Goal: Transaction & Acquisition: Purchase product/service

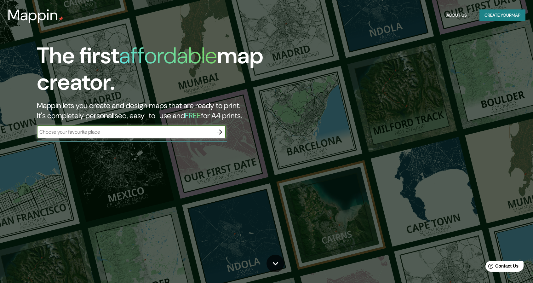
click at [154, 136] on div "​" at bounding box center [131, 132] width 189 height 13
click at [159, 136] on div "​" at bounding box center [131, 132] width 189 height 13
paste input "[STREET_ADDRESS]"
type input "[STREET_ADDRESS]"
click at [219, 134] on icon "button" at bounding box center [220, 132] width 8 height 8
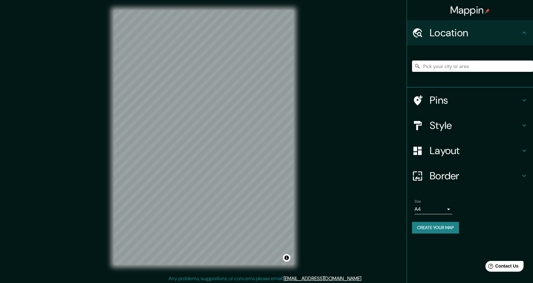
click at [471, 70] on input "Pick your city or area" at bounding box center [472, 65] width 121 height 11
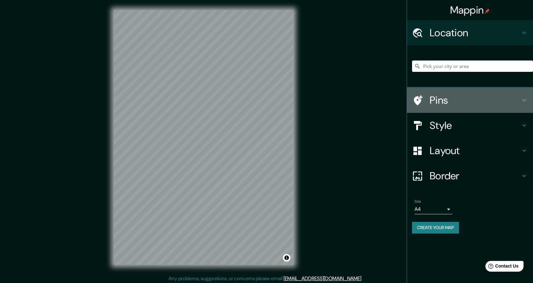
click at [485, 97] on h4 "Pins" at bounding box center [475, 100] width 91 height 13
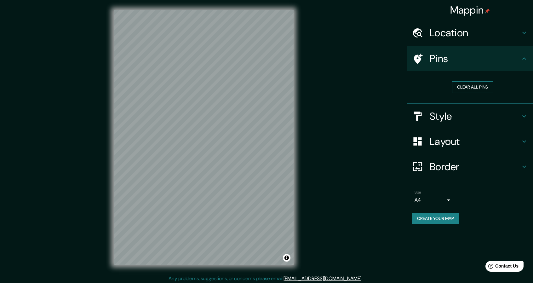
click at [481, 90] on button "Clear all pins" at bounding box center [472, 87] width 41 height 12
click at [520, 55] on h4 "Pins" at bounding box center [475, 58] width 91 height 13
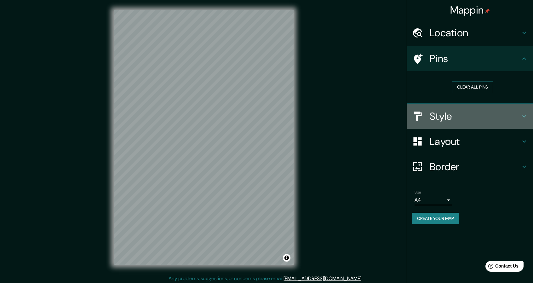
click at [483, 115] on h4 "Style" at bounding box center [475, 116] width 91 height 13
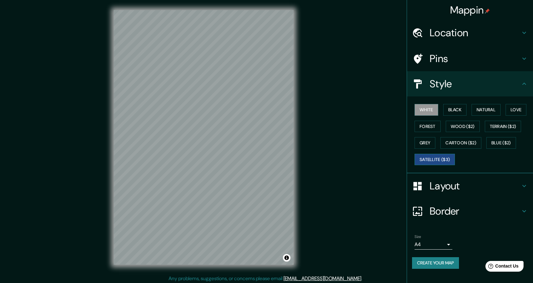
click at [434, 159] on button "Satellite ($3)" at bounding box center [435, 160] width 40 height 12
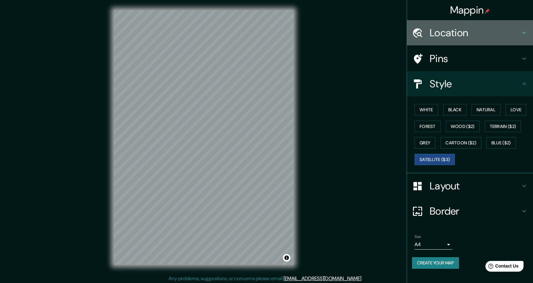
click at [495, 33] on h4 "Location" at bounding box center [475, 32] width 91 height 13
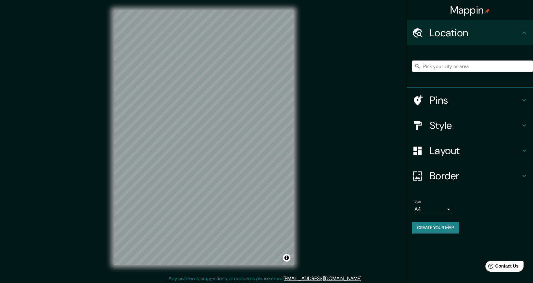
click at [472, 66] on input "Pick your city or area" at bounding box center [472, 65] width 121 height 11
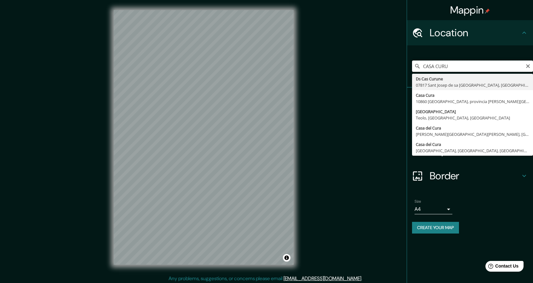
type input "CASA CURU"
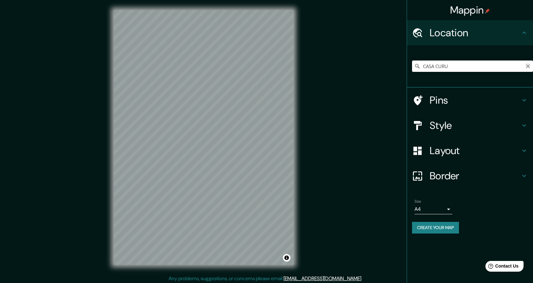
click at [529, 67] on icon "Clear" at bounding box center [528, 66] width 4 height 4
click at [484, 69] on input "Pick your city or area" at bounding box center [472, 65] width 121 height 11
paste input "[STREET_ADDRESS],"
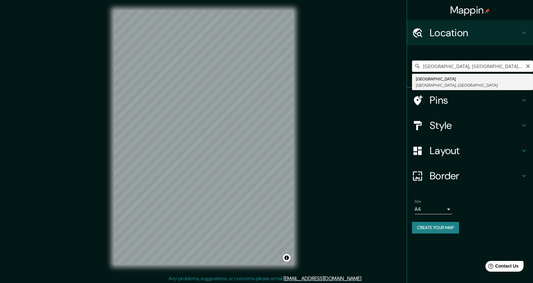
click at [490, 65] on input "[GEOGRAPHIC_DATA], [GEOGRAPHIC_DATA], [GEOGRAPHIC_DATA]" at bounding box center [472, 65] width 121 height 11
type input "[GEOGRAPHIC_DATA], [GEOGRAPHIC_DATA], [GEOGRAPHIC_DATA]"
click at [526, 65] on icon "Clear" at bounding box center [528, 66] width 4 height 4
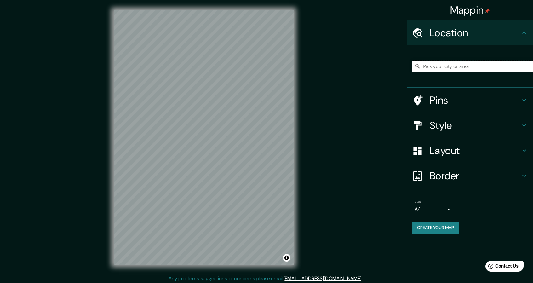
click at [437, 65] on input "Pick your city or area" at bounding box center [472, 65] width 121 height 11
paste input "[STREET_ADDRESS], entre 1 y 2."
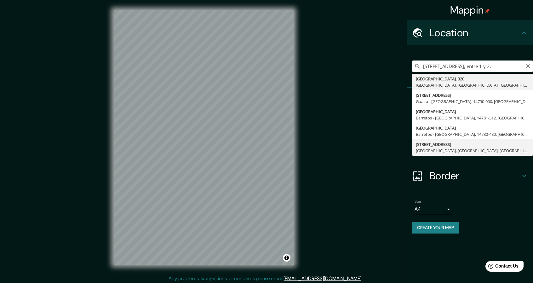
type input "[STREET_ADDRESS]"
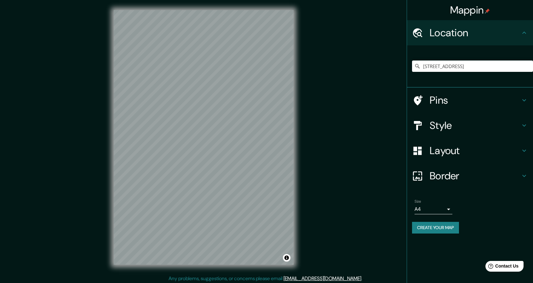
click at [447, 125] on h4 "Style" at bounding box center [475, 125] width 91 height 13
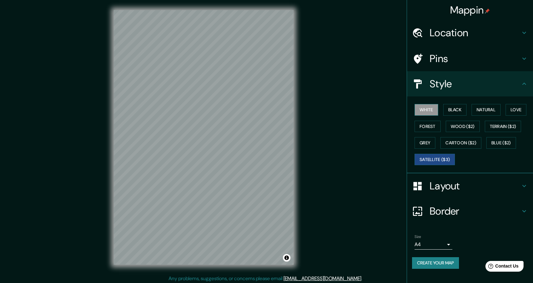
click at [427, 106] on button "White" at bounding box center [427, 110] width 24 height 12
click at [455, 110] on button "Black" at bounding box center [455, 110] width 24 height 12
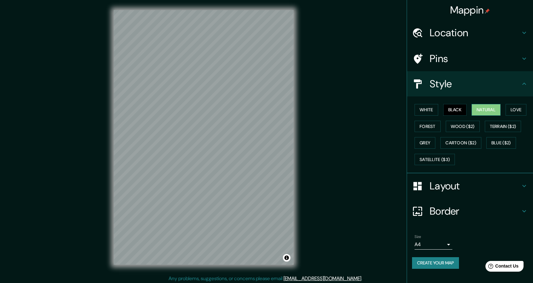
click at [479, 109] on button "Natural" at bounding box center [486, 110] width 29 height 12
click at [510, 109] on button "Love" at bounding box center [516, 110] width 21 height 12
click at [421, 129] on button "Forest" at bounding box center [428, 127] width 26 height 12
click at [209, 144] on div at bounding box center [207, 142] width 5 height 5
click at [454, 124] on button "Wood ($2)" at bounding box center [463, 127] width 34 height 12
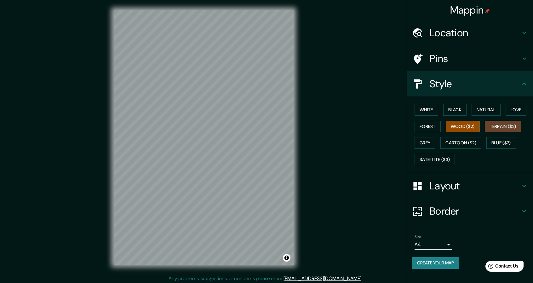
click at [500, 126] on button "Terrain ($2)" at bounding box center [503, 127] width 37 height 12
click at [426, 144] on button "Grey" at bounding box center [425, 143] width 21 height 12
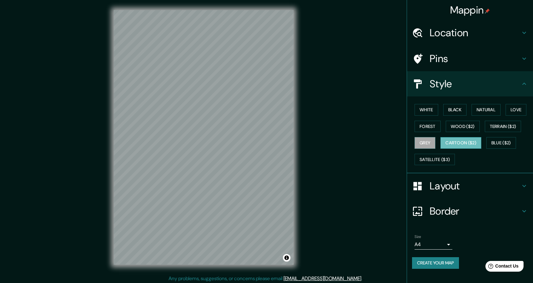
click at [454, 142] on button "Cartoon ($2)" at bounding box center [460, 143] width 41 height 12
click at [502, 142] on button "Blue ($2)" at bounding box center [501, 143] width 30 height 12
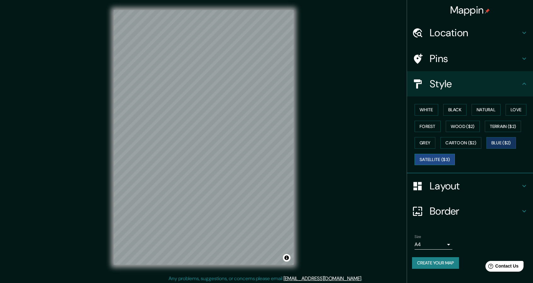
click at [438, 160] on button "Satellite ($3)" at bounding box center [435, 160] width 40 height 12
click at [491, 142] on button "Blue ($2)" at bounding box center [501, 143] width 30 height 12
click at [503, 124] on button "Terrain ($2)" at bounding box center [503, 127] width 37 height 12
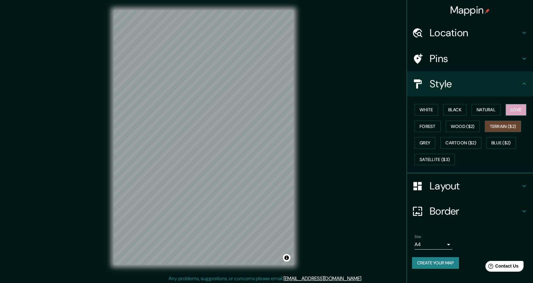
click at [511, 105] on button "Love" at bounding box center [516, 110] width 21 height 12
click at [489, 106] on button "Natural" at bounding box center [486, 110] width 29 height 12
click at [460, 115] on button "Black" at bounding box center [455, 110] width 24 height 12
click at [428, 113] on button "White" at bounding box center [427, 110] width 24 height 12
click at [445, 111] on button "Black" at bounding box center [455, 110] width 24 height 12
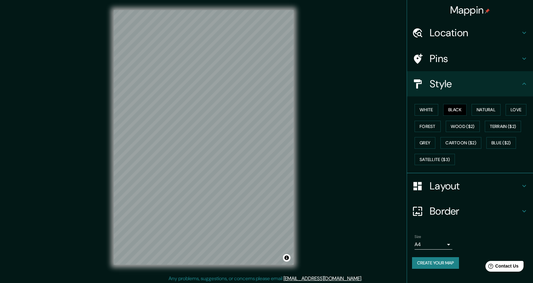
click at [446, 183] on h4 "Layout" at bounding box center [475, 186] width 91 height 13
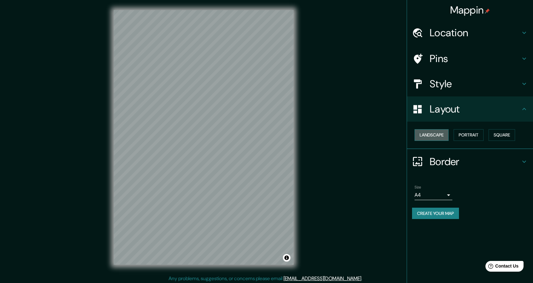
click at [444, 138] on button "Landscape" at bounding box center [432, 135] width 34 height 12
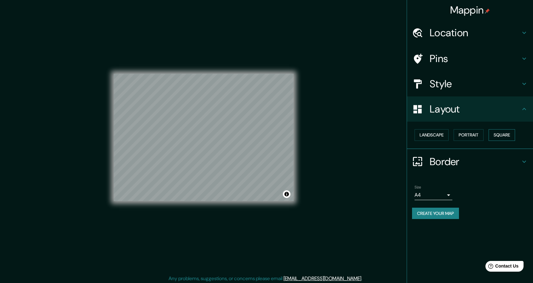
click at [512, 132] on button "Square" at bounding box center [502, 135] width 26 height 12
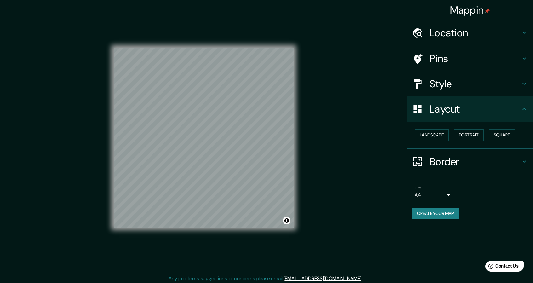
click at [457, 159] on h4 "Border" at bounding box center [475, 161] width 91 height 13
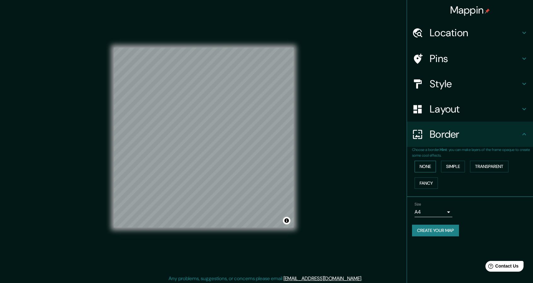
click at [430, 168] on button "None" at bounding box center [425, 167] width 21 height 12
click at [453, 167] on button "Simple" at bounding box center [453, 167] width 24 height 12
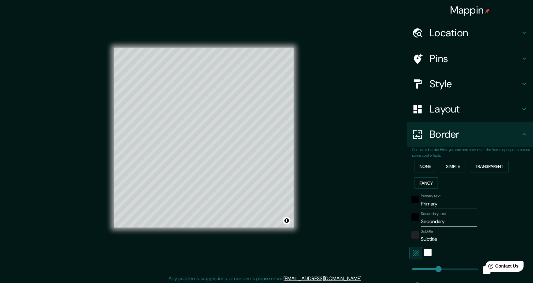
click at [482, 167] on button "Transparent" at bounding box center [489, 167] width 38 height 12
click at [420, 182] on button "Fancy" at bounding box center [426, 183] width 23 height 12
click at [427, 169] on button "None" at bounding box center [425, 167] width 21 height 12
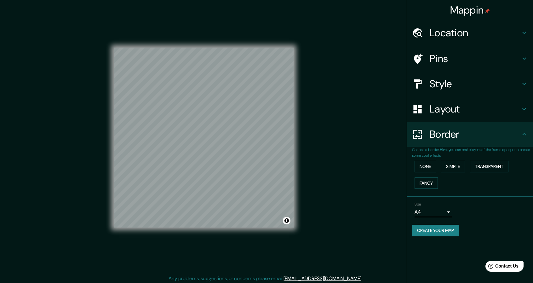
click at [446, 216] on body "Mappin Location [STREET_ADDRESS] Pins Style Layout Border Choose a border. Hint…" at bounding box center [266, 141] width 533 height 283
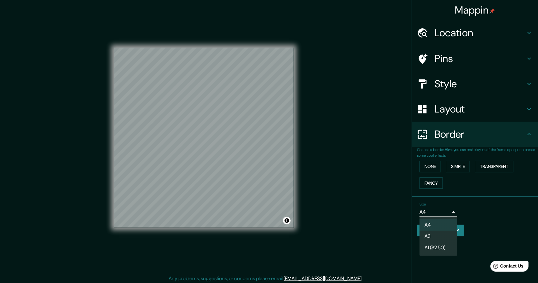
click at [478, 213] on div at bounding box center [269, 141] width 538 height 283
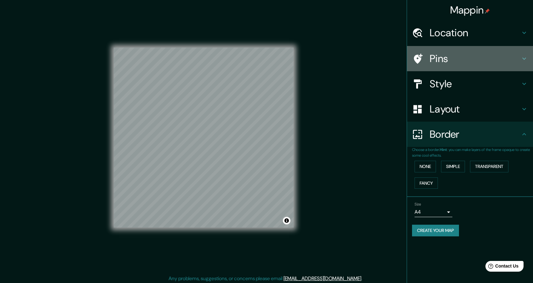
click at [438, 63] on h4 "Pins" at bounding box center [475, 58] width 91 height 13
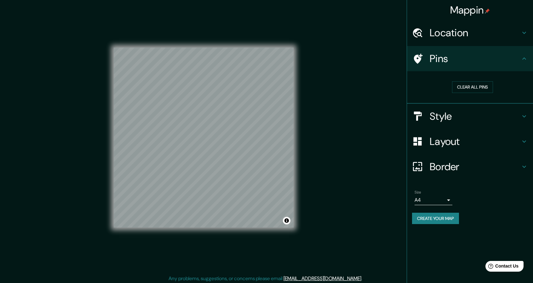
click at [440, 66] on div "Pins" at bounding box center [470, 58] width 126 height 25
click at [463, 122] on h4 "Style" at bounding box center [475, 116] width 91 height 13
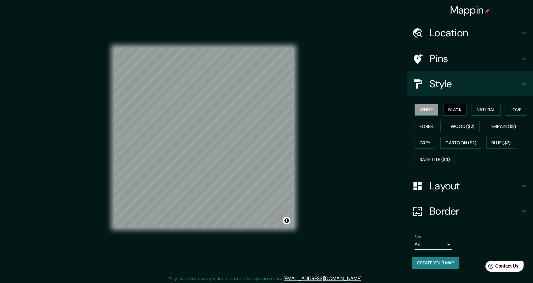
click at [427, 113] on button "White" at bounding box center [427, 110] width 24 height 12
click at [487, 112] on button "Natural" at bounding box center [486, 110] width 29 height 12
click at [523, 111] on button "Love" at bounding box center [516, 110] width 21 height 12
click at [500, 114] on button "Natural" at bounding box center [486, 110] width 29 height 12
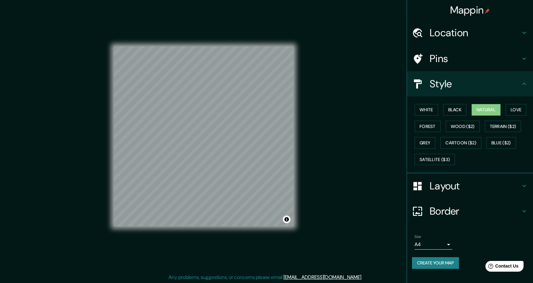
scroll to position [2, 0]
click at [430, 185] on h4 "Layout" at bounding box center [475, 186] width 91 height 13
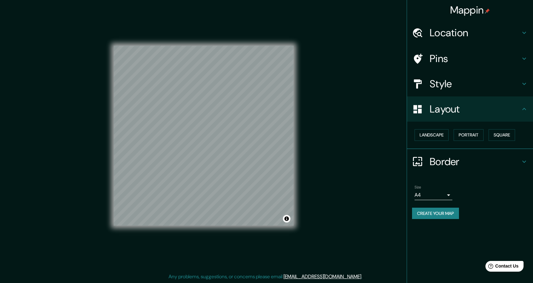
click at [433, 118] on div "Layout" at bounding box center [470, 108] width 126 height 25
click at [450, 91] on div "Style" at bounding box center [470, 83] width 126 height 25
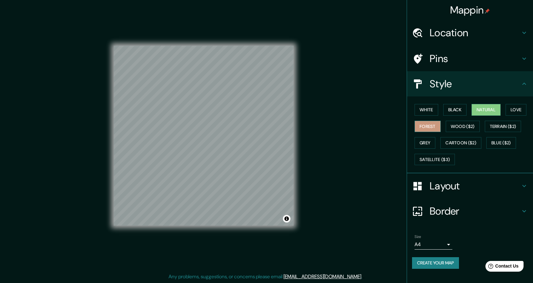
click at [427, 126] on button "Forest" at bounding box center [428, 127] width 26 height 12
